Goal: Task Accomplishment & Management: Use online tool/utility

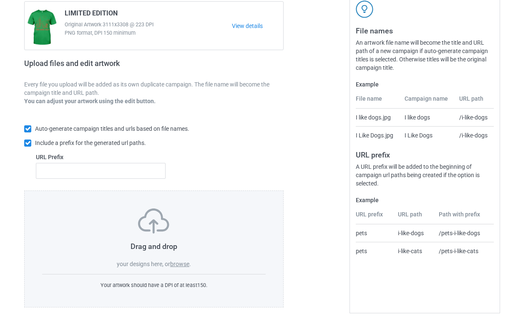
scroll to position [82, 0]
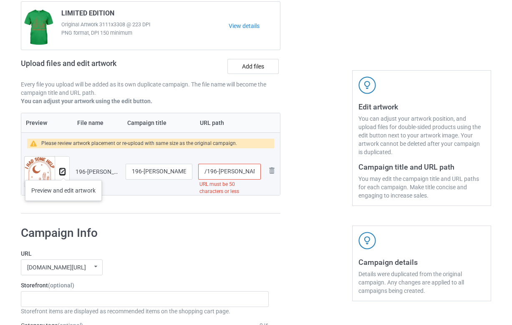
click at [63, 171] on img at bounding box center [62, 171] width 5 height 5
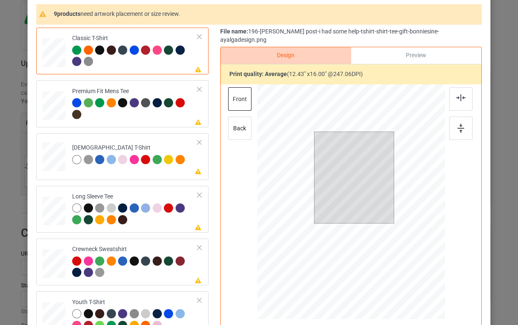
scroll to position [73, 0]
click at [95, 50] on div at bounding box center [99, 49] width 9 height 9
click at [324, 151] on div at bounding box center [351, 202] width 188 height 237
click at [365, 194] on div at bounding box center [354, 177] width 71 height 91
click at [343, 178] on div at bounding box center [354, 177] width 71 height 91
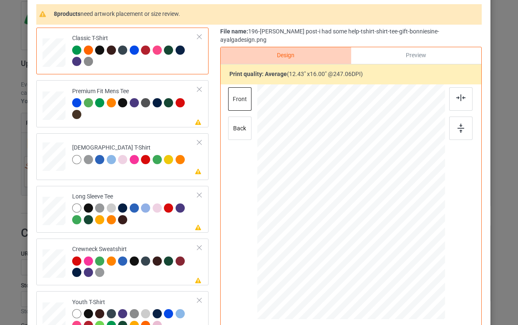
click at [96, 50] on div at bounding box center [99, 49] width 9 height 9
click at [108, 51] on div at bounding box center [111, 49] width 9 height 9
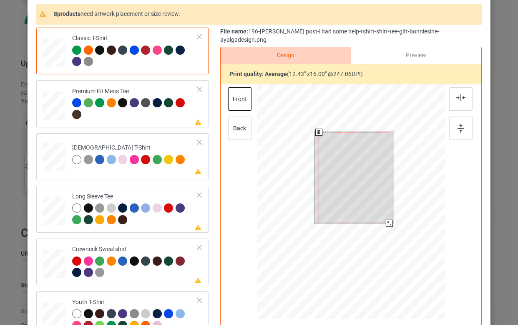
click at [348, 172] on div at bounding box center [354, 177] width 71 height 91
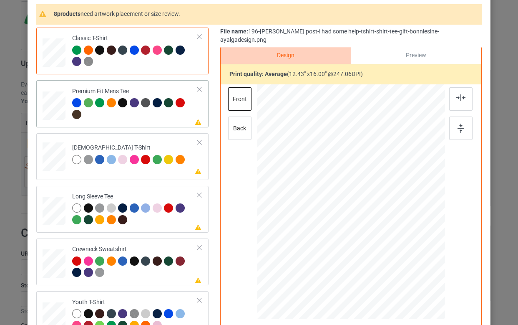
click at [127, 116] on div at bounding box center [135, 109] width 126 height 23
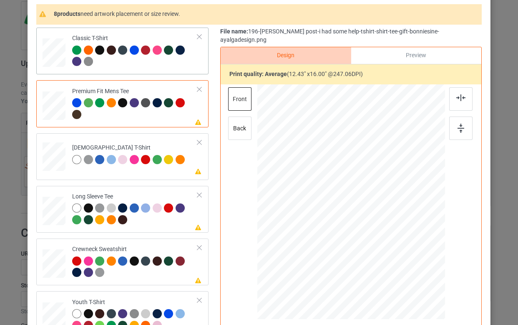
click at [107, 50] on div at bounding box center [111, 49] width 9 height 9
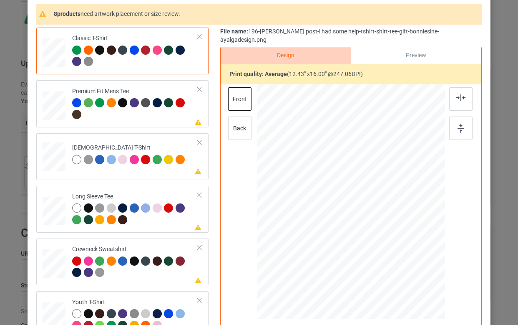
click at [85, 48] on div at bounding box center [88, 49] width 9 height 9
click at [108, 51] on div at bounding box center [111, 49] width 9 height 9
click at [84, 49] on div at bounding box center [88, 49] width 9 height 9
click at [457, 96] on div at bounding box center [460, 98] width 23 height 23
click at [459, 116] on div at bounding box center [460, 127] width 23 height 23
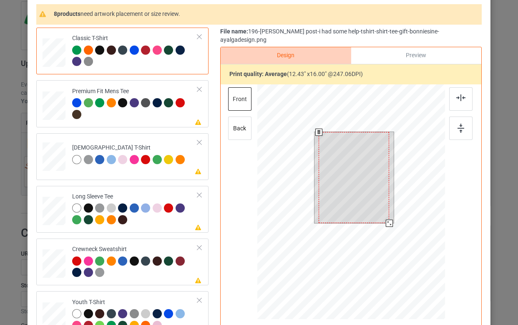
click at [353, 167] on div at bounding box center [354, 177] width 71 height 91
click at [362, 182] on div at bounding box center [354, 177] width 71 height 91
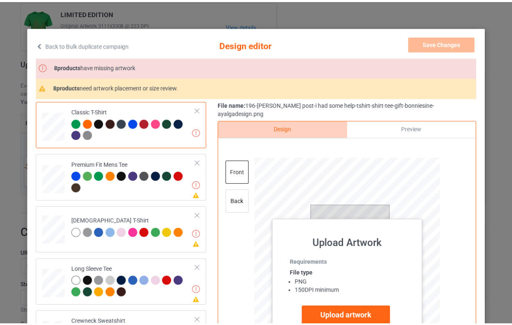
scroll to position [0, 0]
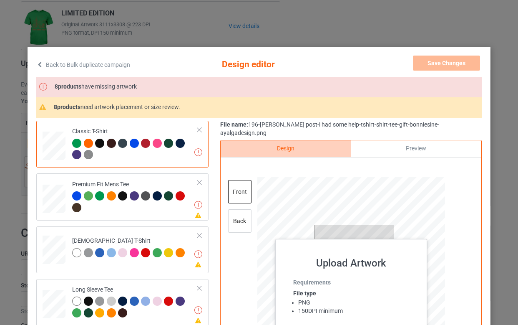
click at [465, 28] on div "Back to Bulk duplicate campaign Design editor Save Changes Missing artworks 8 p…" at bounding box center [259, 162] width 518 height 325
click at [36, 64] on icon at bounding box center [39, 64] width 7 height 6
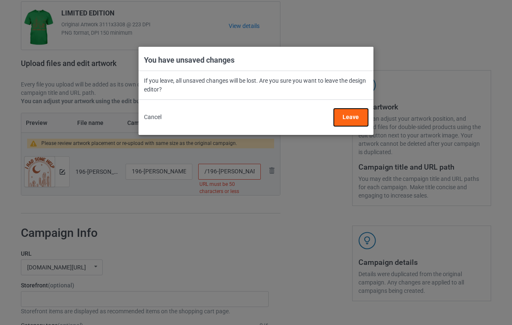
click at [340, 124] on button "Leave" at bounding box center [351, 117] width 34 height 18
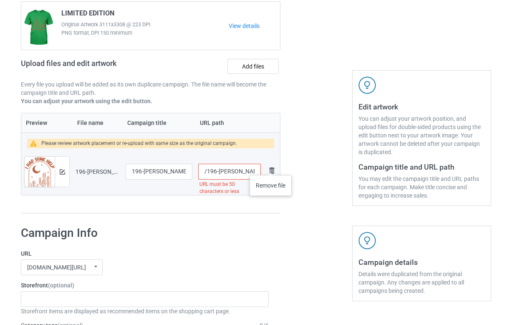
click at [271, 166] on img at bounding box center [272, 170] width 10 height 10
click at [148, 171] on input "196-wallen post-i had some help-tshirt-shirt-tee-gift-bonniesine-ayalgadesign 2" at bounding box center [159, 172] width 67 height 16
paste input "limit"
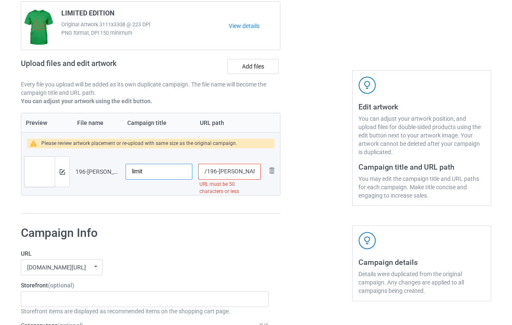
type input "limit"
click at [227, 169] on input "/196-wallen-post-i-had-some-help-tshirt-shirt-tee-gift-bonniesine-ayalgadesign-2" at bounding box center [229, 172] width 63 height 16
drag, startPoint x: 253, startPoint y: 171, endPoint x: 295, endPoint y: 171, distance: 41.7
click at [295, 171] on div "Campaign to duplicate LIMITED EDITION Original Artwork 3111x3308 @ 223 DPI PNG …" at bounding box center [256, 98] width 482 height 243
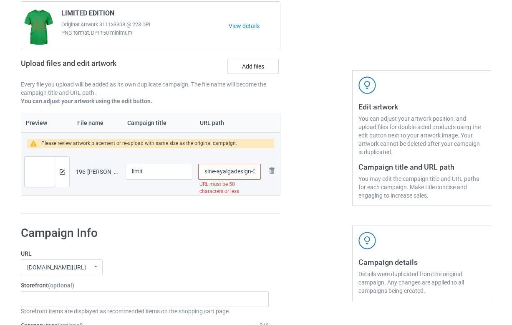
paste input "limit"
type input "/196--post-i-had-somelimit"
drag, startPoint x: 322, startPoint y: 220, endPoint x: 218, endPoint y: 259, distance: 111.7
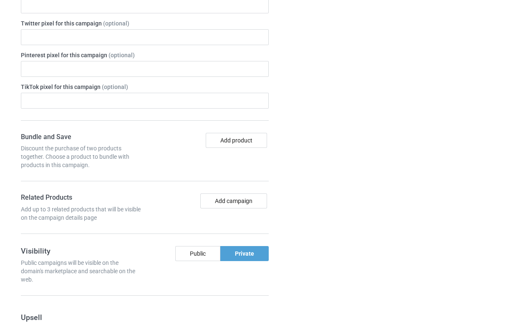
scroll to position [754, 0]
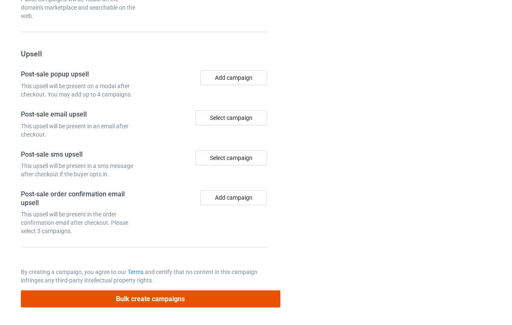
click at [179, 293] on button "Bulk create campaigns" at bounding box center [150, 298] width 259 height 17
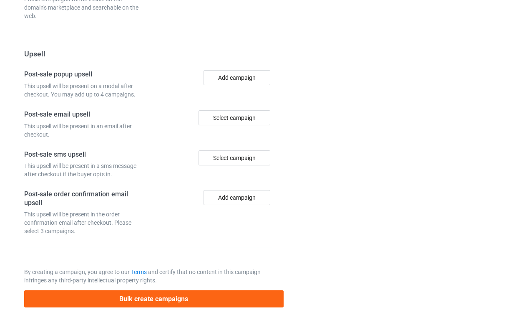
scroll to position [0, 0]
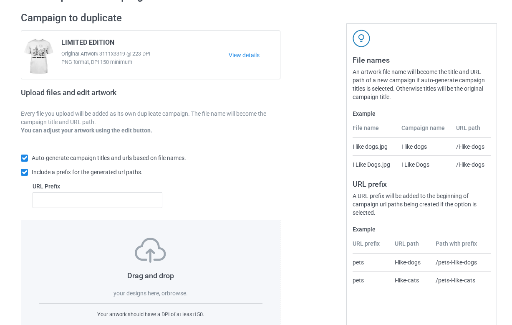
scroll to position [55, 0]
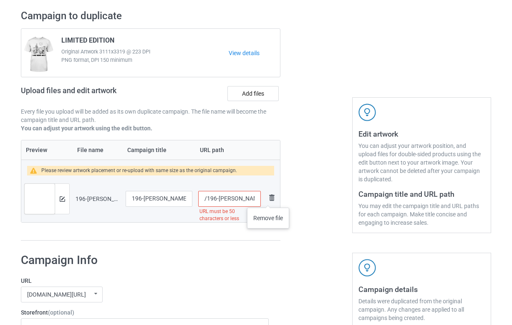
click at [268, 199] on img at bounding box center [272, 197] width 10 height 10
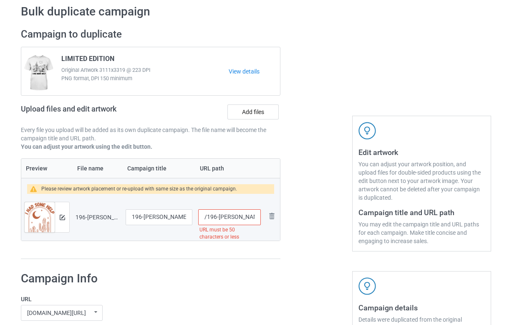
scroll to position [33, 0]
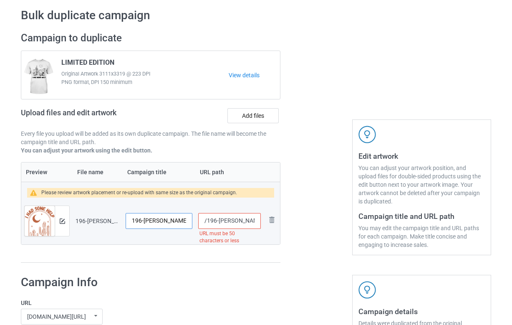
click at [152, 224] on input "196-wallen post-i had some help-tshirt-shirt-tee-gift-bonniesine-ayalgadesign" at bounding box center [159, 221] width 67 height 16
type input "limit"
click at [235, 222] on input "/196-wallen-post-i-had-some-help-tshirt-shirt-tee-gift-bonniesine-ayalgadesign" at bounding box center [229, 221] width 63 height 16
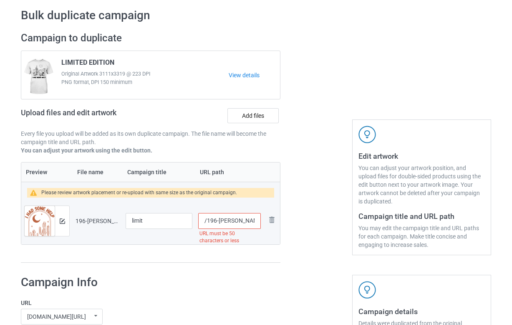
click at [230, 222] on input "/196-wallen-post-i-had-some-help-tshirt-shirt-tee-gift-bonniesine-ayalgadesign" at bounding box center [229, 221] width 63 height 16
click at [248, 221] on input "/196--post-i-had-some-help-tshirt-shirt-tee-gift-bonniesine-ayalgadesign" at bounding box center [229, 221] width 63 height 16
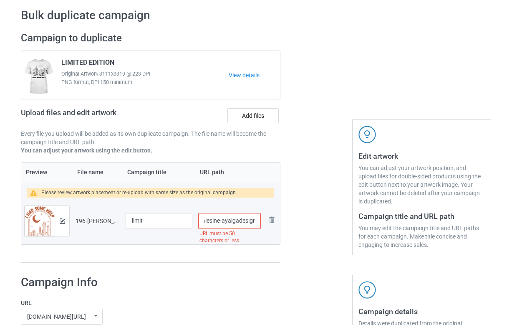
drag, startPoint x: 247, startPoint y: 221, endPoint x: 308, endPoint y: 221, distance: 60.9
click at [308, 221] on div "Campaign to duplicate LIMITED EDITION Original Artwork 3111x3319 @ 223 DPI PNG …" at bounding box center [256, 147] width 482 height 243
paste input "limit"
type input "/196--post-i-had-limit"
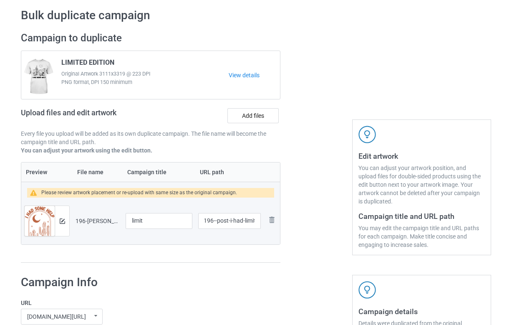
click at [304, 211] on div at bounding box center [316, 147] width 60 height 243
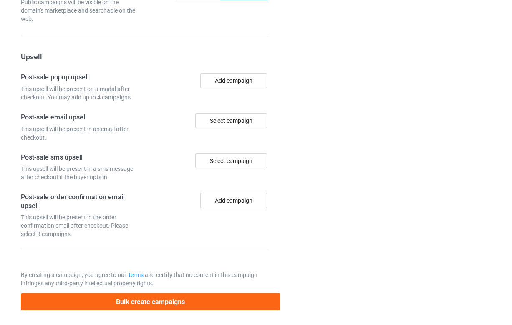
scroll to position [754, 0]
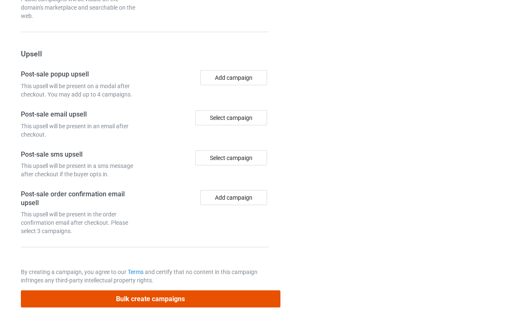
click at [158, 300] on button "Bulk create campaigns" at bounding box center [150, 298] width 259 height 17
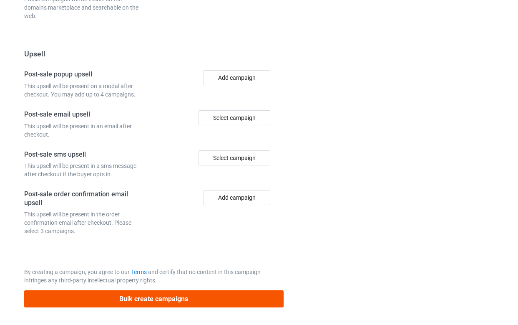
scroll to position [0, 0]
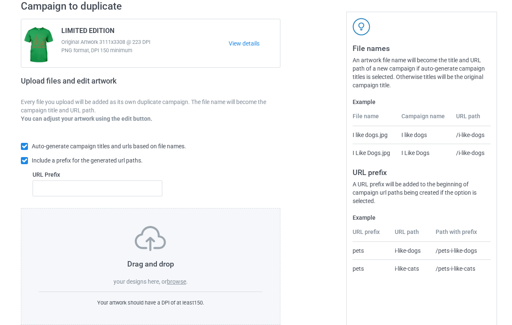
scroll to position [82, 0]
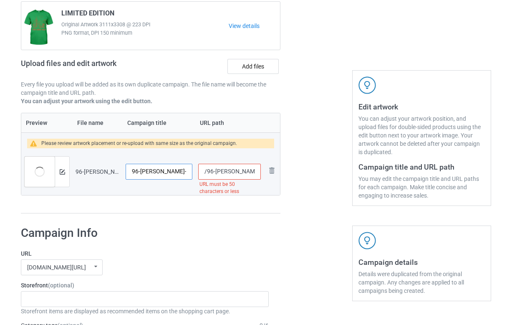
click at [147, 171] on input "96-malone-rockstar-guitar-wings-tshirt-shirt-tee-sweatshirt-gift 2" at bounding box center [159, 172] width 67 height 16
paste input "LIMITED"
type input "LIMITED"
click at [234, 174] on input "/96-malone-rockstar-guitar-wings-tshirt-shirt-tee-sweatshirt-gift-2" at bounding box center [229, 172] width 63 height 16
click at [245, 173] on input "/96-malone-rockstar-guitar-wings-tshirt-shirt-tee-sweatshirt-gift-2" at bounding box center [229, 172] width 63 height 16
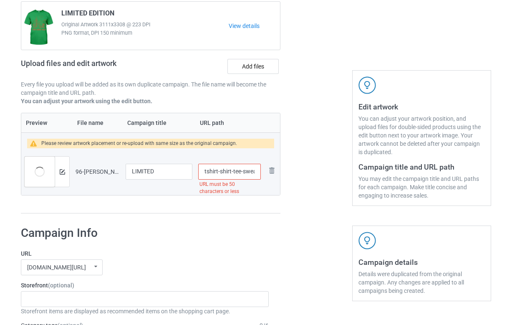
scroll to position [0, 113]
click at [217, 173] on input "/96-[PERSON_NAME]-rockstar-guitar-wings-tshirt-shirt-tee-sweatshirt-gift" at bounding box center [229, 172] width 63 height 16
click at [243, 173] on input "/96-[PERSON_NAME]-rockstar-guitar-wings-tshirt-shirt-tee-sweatshirt-gift" at bounding box center [229, 172] width 63 height 16
click at [237, 264] on div "teechip.com/ teechip.com/ 587d0d41cee36fd012c64a69" at bounding box center [145, 267] width 248 height 16
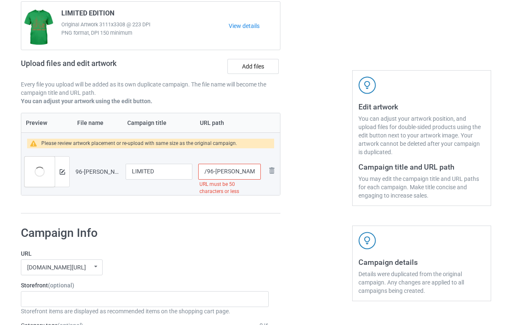
click at [234, 171] on input "/96-[PERSON_NAME]-rockstar-guitar-wings-tshirt-shirt-tee-sweatshirt-gift" at bounding box center [229, 172] width 63 height 16
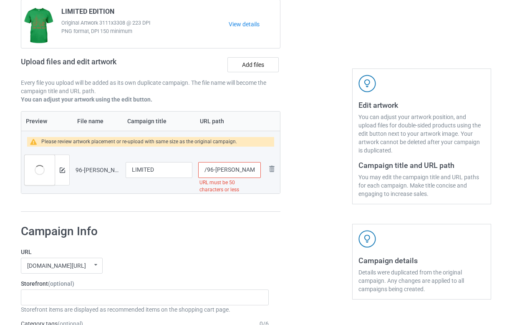
scroll to position [83, 0]
click at [144, 210] on div "Preview File name Campaign title URL path Please review artwork placement or re…" at bounding box center [150, 161] width 259 height 101
click at [244, 167] on input "/96-[PERSON_NAME]-rockstar-guitar-wings-tshirt-shirt-tee-sweatshirt-gift" at bounding box center [229, 170] width 63 height 16
drag, startPoint x: 250, startPoint y: 169, endPoint x: 317, endPoint y: 169, distance: 67.2
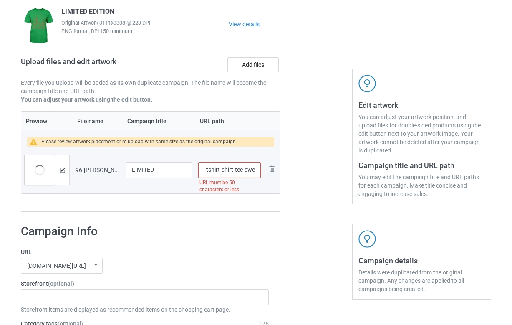
click at [317, 169] on div "Campaign to duplicate LIMITED EDITION Original Artwork 3111x3308 @ 223 DPI PNG …" at bounding box center [256, 96] width 482 height 243
paste input "text"
drag, startPoint x: 212, startPoint y: 169, endPoint x: 275, endPoint y: 169, distance: 63.0
click at [275, 169] on tr "Preview and edit artwork 96-malone-rockstar-guitar-wings-tshirt-shirt-tee-sweat…" at bounding box center [150, 169] width 259 height 47
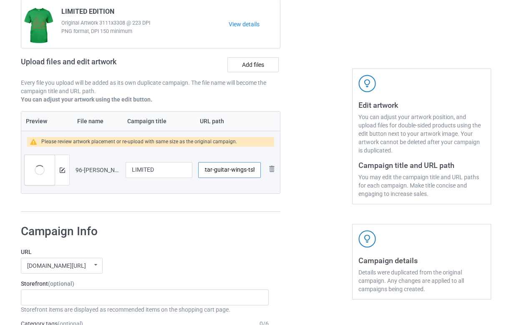
type input "/96-malone-rockstar-guitar-wings-tshirt-shirt-te"
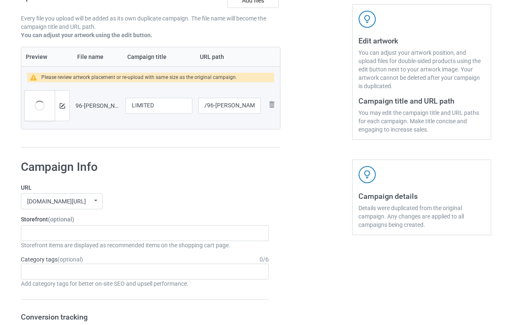
scroll to position [126, 0]
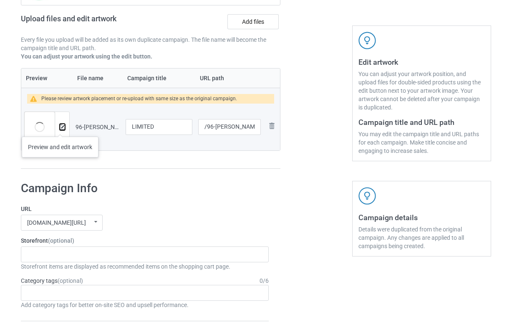
click at [60, 128] on img at bounding box center [62, 126] width 5 height 5
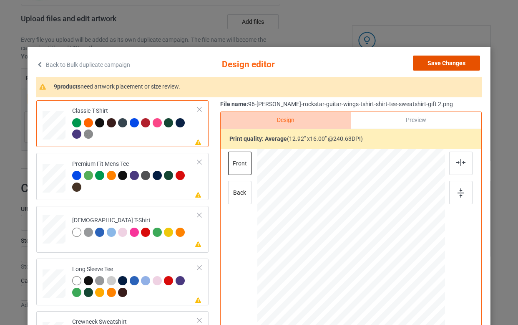
click at [441, 63] on button "Save Changes" at bounding box center [446, 62] width 67 height 15
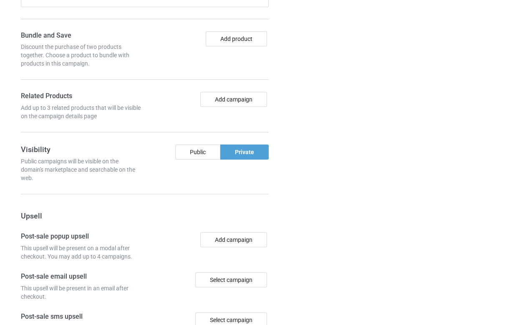
scroll to position [754, 0]
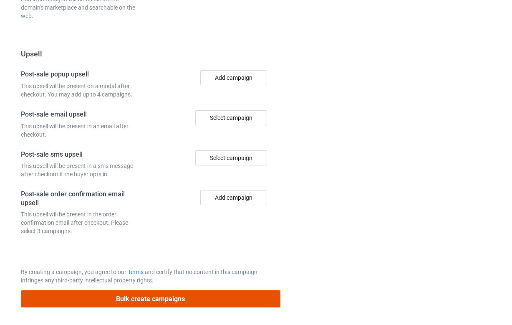
click at [170, 296] on button "Bulk create campaigns" at bounding box center [150, 298] width 259 height 17
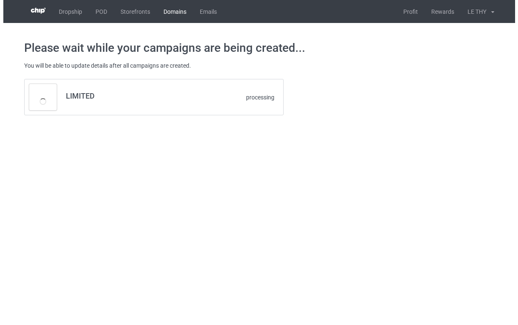
scroll to position [0, 0]
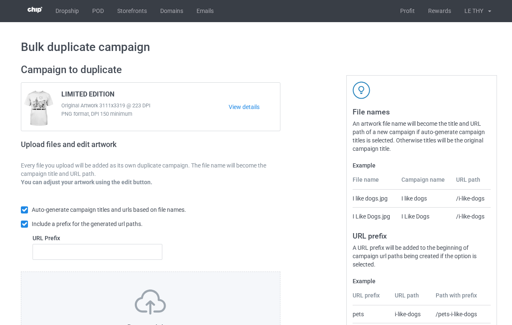
scroll to position [77, 0]
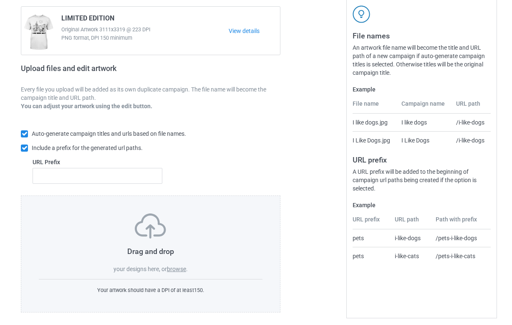
drag, startPoint x: 71, startPoint y: 244, endPoint x: 60, endPoint y: 238, distance: 12.7
click at [71, 244] on div "Drag and drop your designs here, or browse ." at bounding box center [151, 243] width 224 height 60
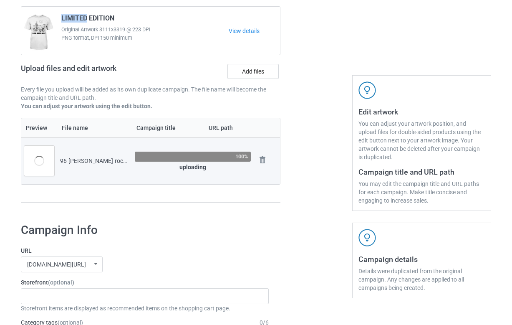
drag, startPoint x: 86, startPoint y: 18, endPoint x: 62, endPoint y: 18, distance: 24.2
click at [62, 18] on span "LIMITED EDITION" at bounding box center [87, 19] width 53 height 11
copy span "LIMITED"
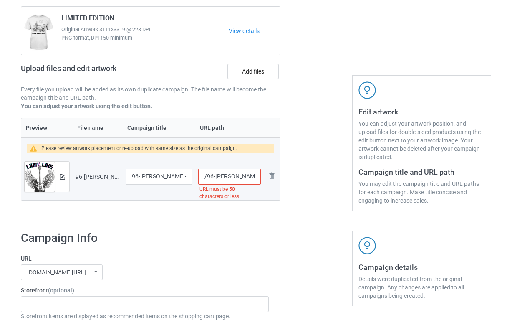
click at [237, 175] on input "/96-[PERSON_NAME]-rockstar-guitar-wings-tshirt-shirt-tee-sweatshirt-gift" at bounding box center [229, 177] width 63 height 16
drag, startPoint x: 217, startPoint y: 176, endPoint x: 276, endPoint y: 176, distance: 59.2
click at [276, 176] on tr "Preview and edit artwork 96-[PERSON_NAME]-rockstar-guitar-wings-tshirt-shirt-te…" at bounding box center [150, 176] width 259 height 47
paste input "limited"
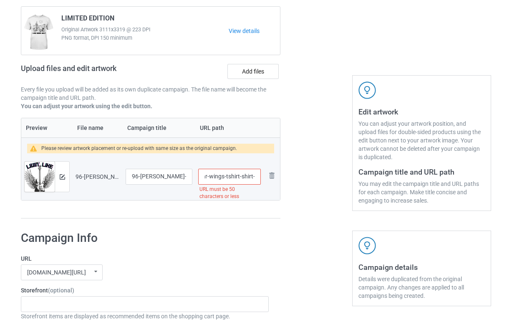
scroll to position [0, 0]
click at [237, 173] on input "/96-[PERSON_NAME]-rockstar-guitar-wings-tshirt-shirt-tee-limited" at bounding box center [229, 177] width 63 height 16
click at [247, 174] on input "/96-[PERSON_NAME]-rockstar-guitar-wings-tshirt-shirt-tee-limited" at bounding box center [229, 177] width 63 height 16
click at [251, 177] on input "/96-[PERSON_NAME]-rockstar-guitar-wings-tshirt-shirt-tee-limited" at bounding box center [229, 177] width 63 height 16
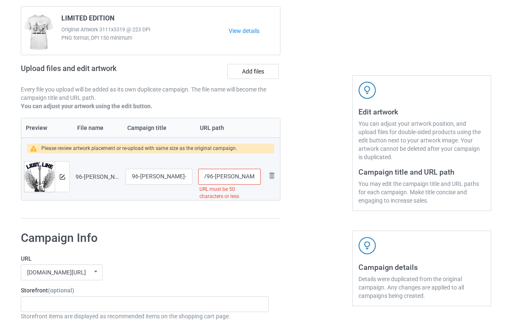
scroll to position [0, 28]
drag, startPoint x: 230, startPoint y: 177, endPoint x: 325, endPoint y: 177, distance: 94.7
click at [325, 177] on div "Campaign to duplicate LIMITED EDITION Original Artwork 3111x3319 @ 223 DPI PNG …" at bounding box center [256, 103] width 482 height 243
type input "/96-[PERSON_NAME]-rockstar"
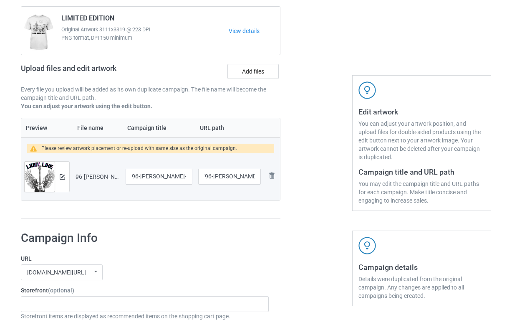
scroll to position [0, 0]
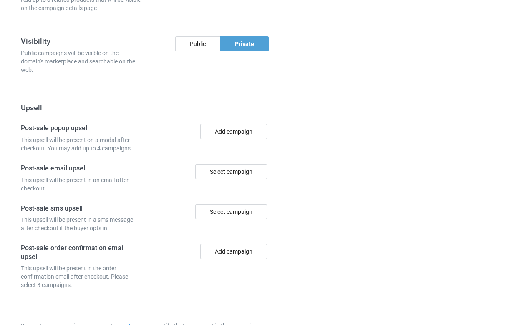
scroll to position [754, 0]
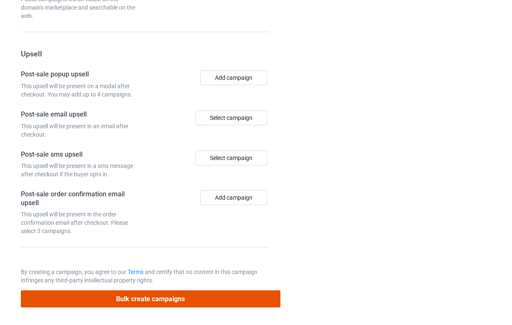
click at [145, 300] on button "Bulk create campaigns" at bounding box center [150, 298] width 259 height 17
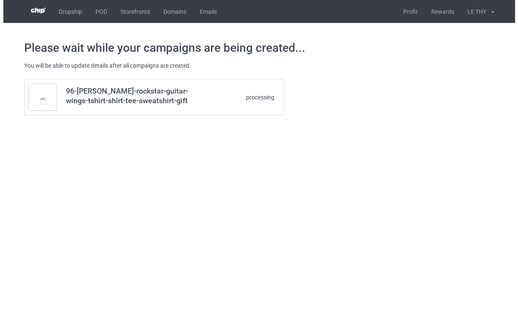
scroll to position [0, 0]
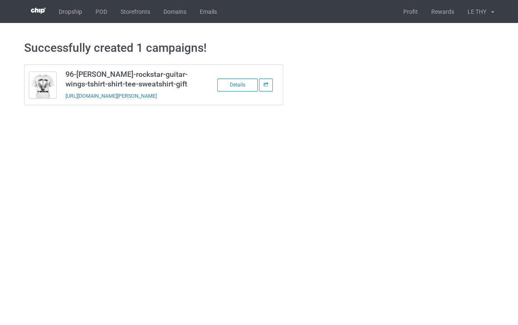
click at [224, 247] on body "Dropship POD Storefronts Domains Emails Profit Rewards LE THY Settings Tax Docu…" at bounding box center [259, 162] width 518 height 325
